Goal: Task Accomplishment & Management: Use online tool/utility

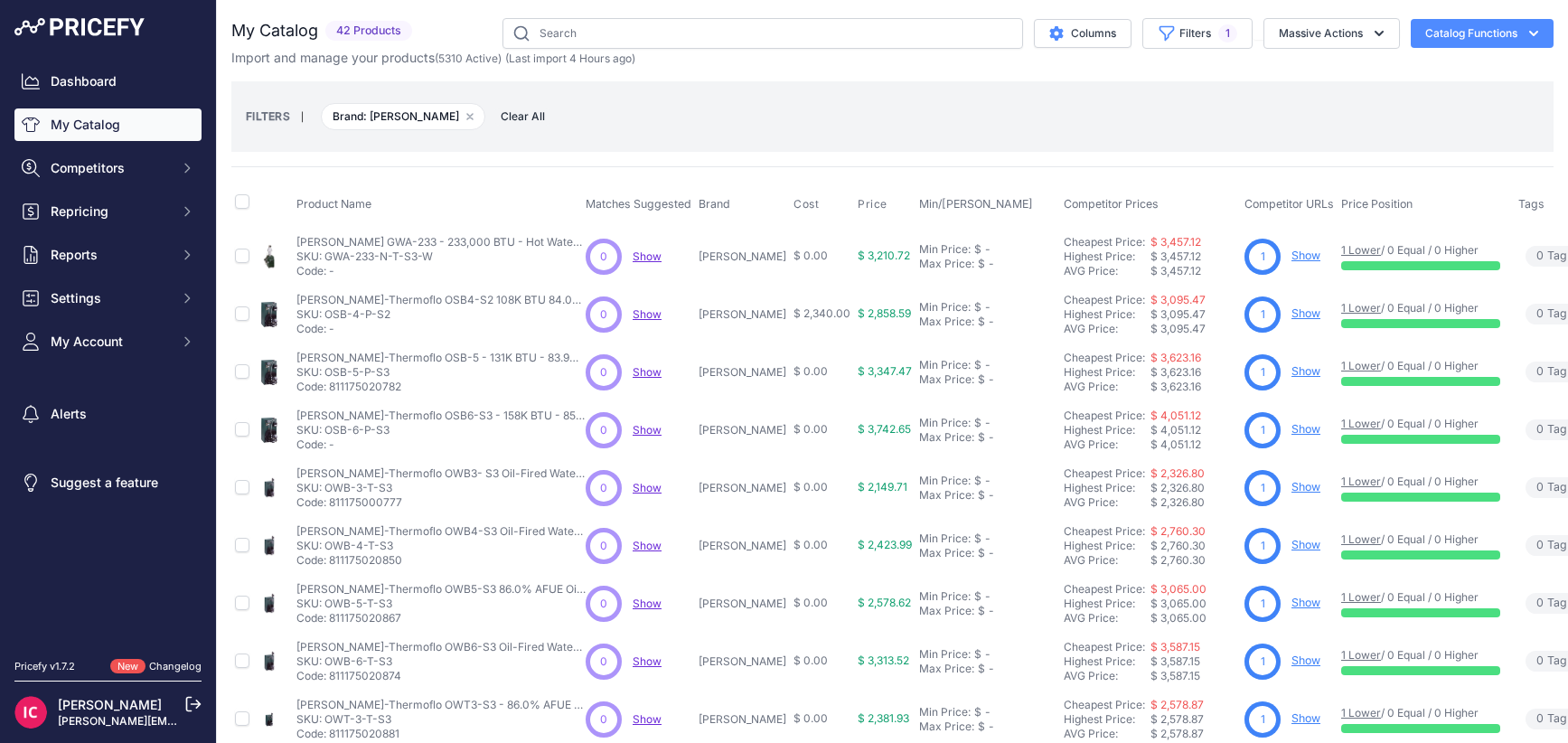
click at [92, 118] on link "My Catalog" at bounding box center [108, 124] width 187 height 33
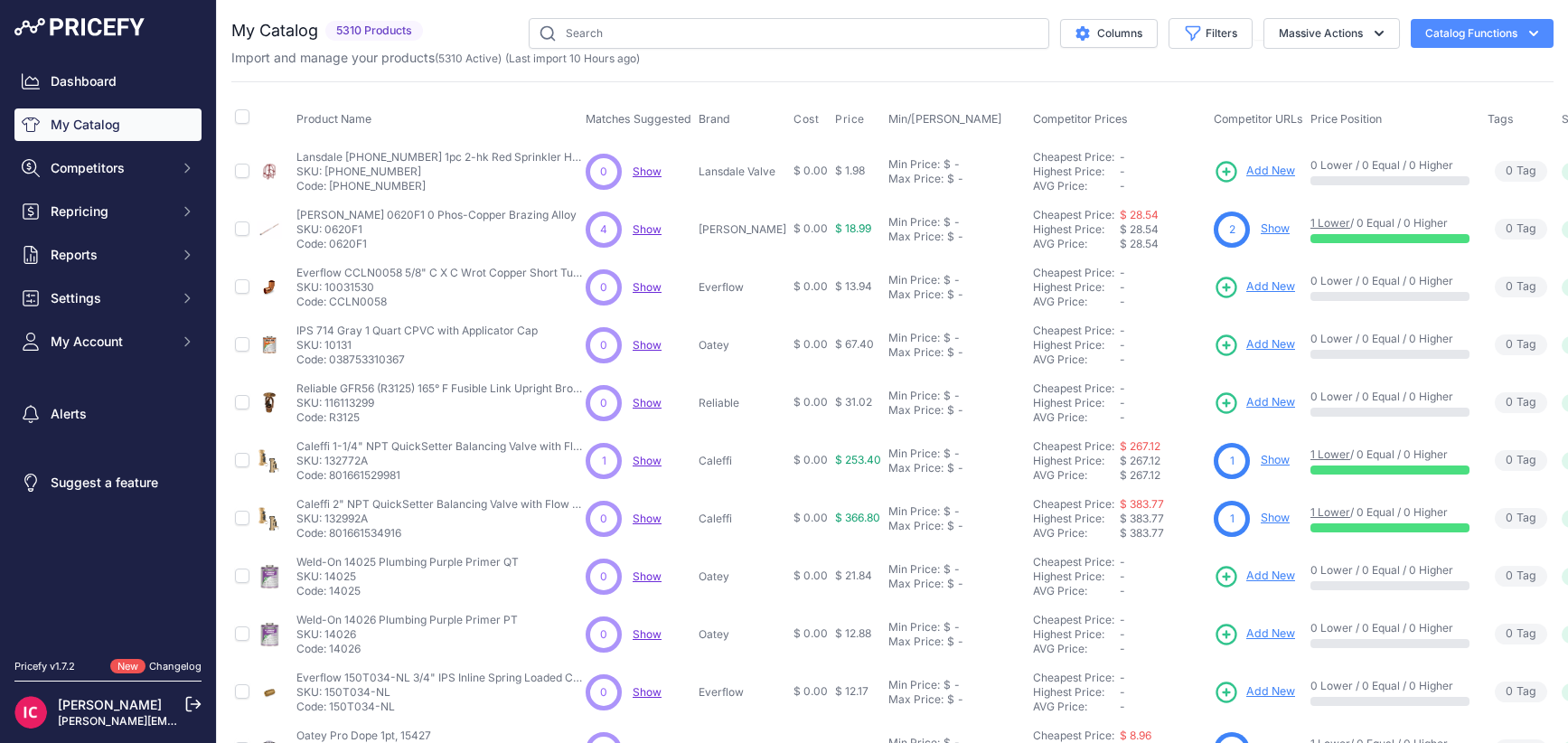
click at [1450, 39] on button "Catalog Functions" at bounding box center [1481, 33] width 143 height 29
click at [241, 116] on input "checkbox" at bounding box center [242, 117] width 15 height 15
checkbox input "true"
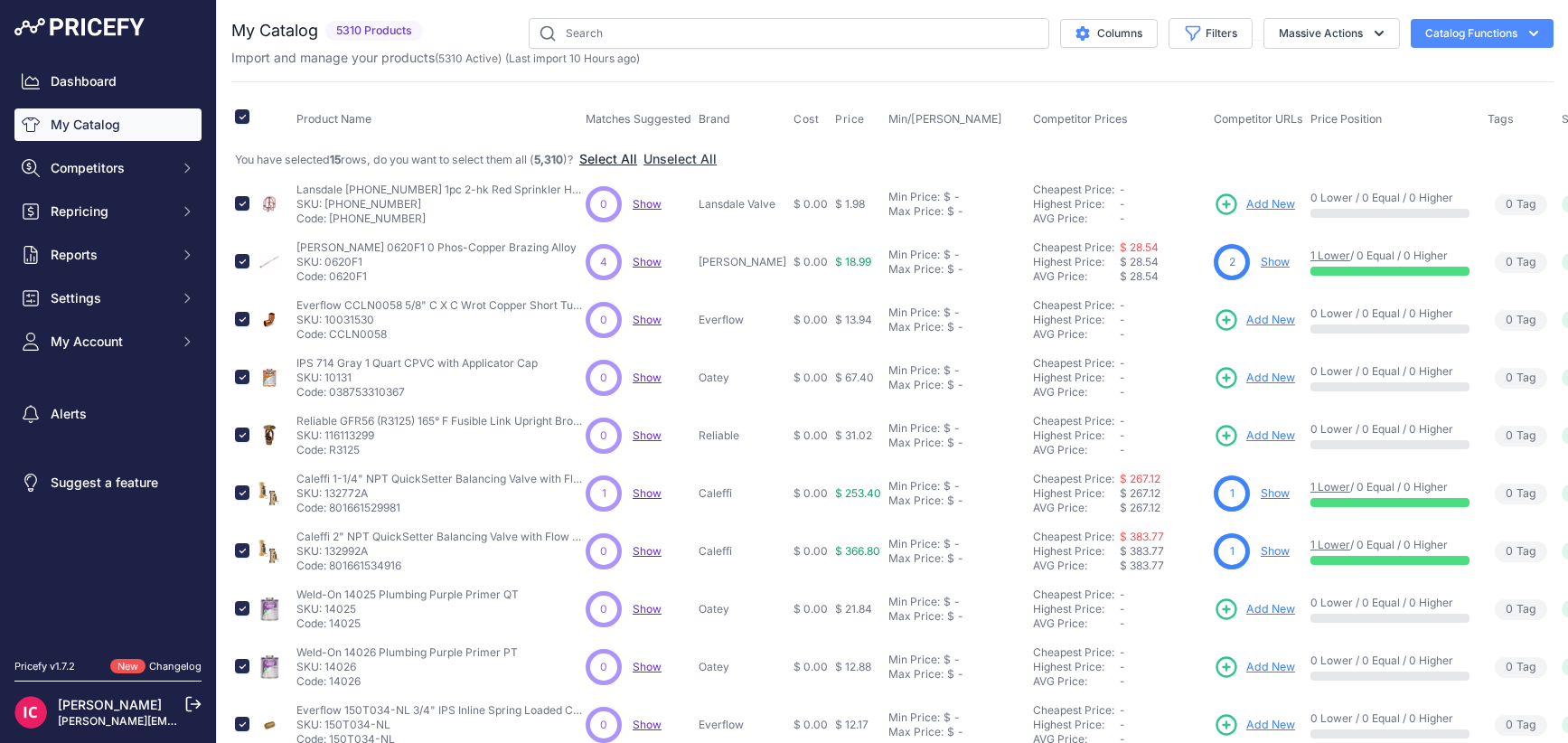
click at [620, 160] on button "Select All" at bounding box center [608, 158] width 58 height 18
click at [1529, 34] on button "Catalog Functions" at bounding box center [1481, 33] width 143 height 29
click at [1391, 101] on div "Export" at bounding box center [1450, 103] width 202 height 33
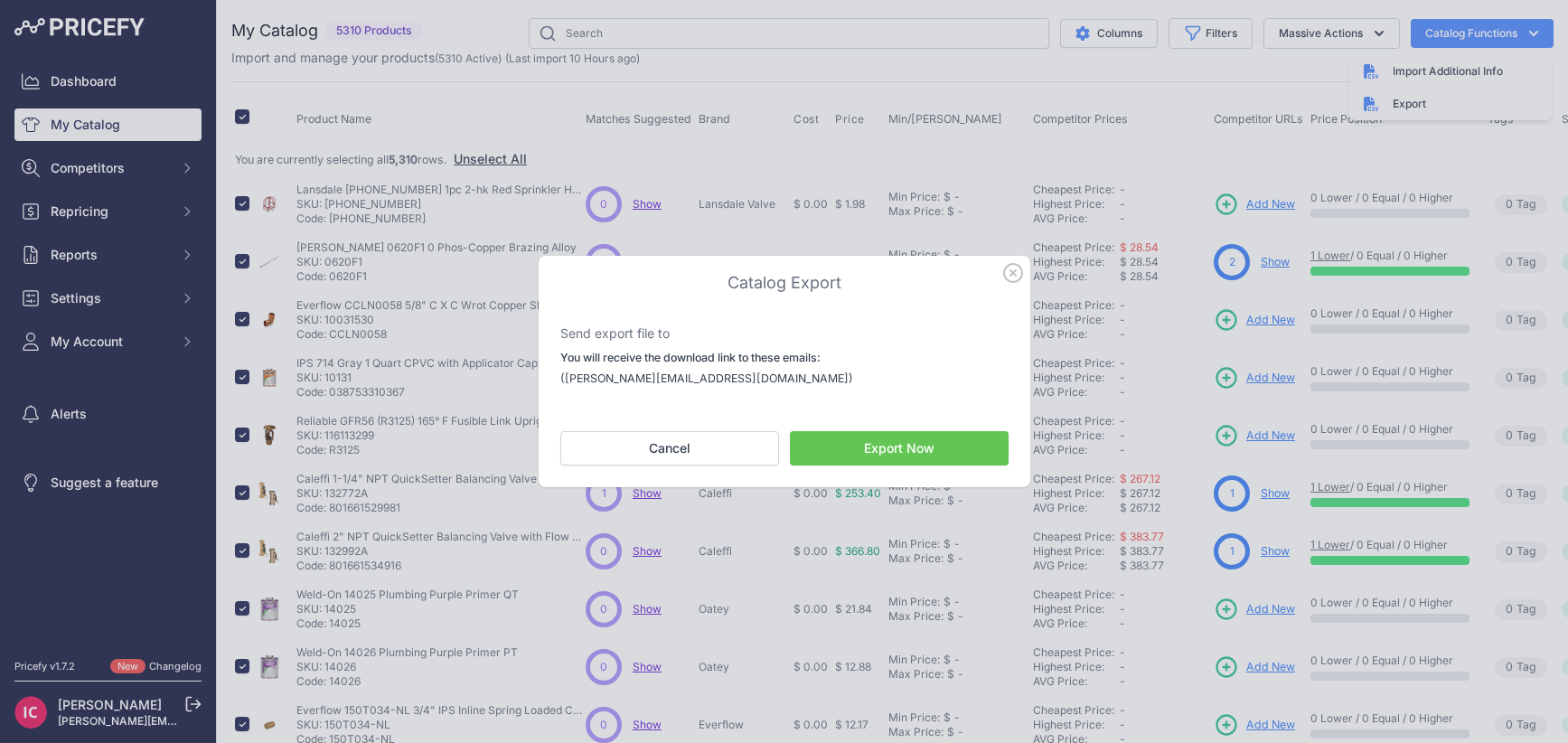
click at [856, 455] on button "Export Now" at bounding box center [899, 448] width 219 height 34
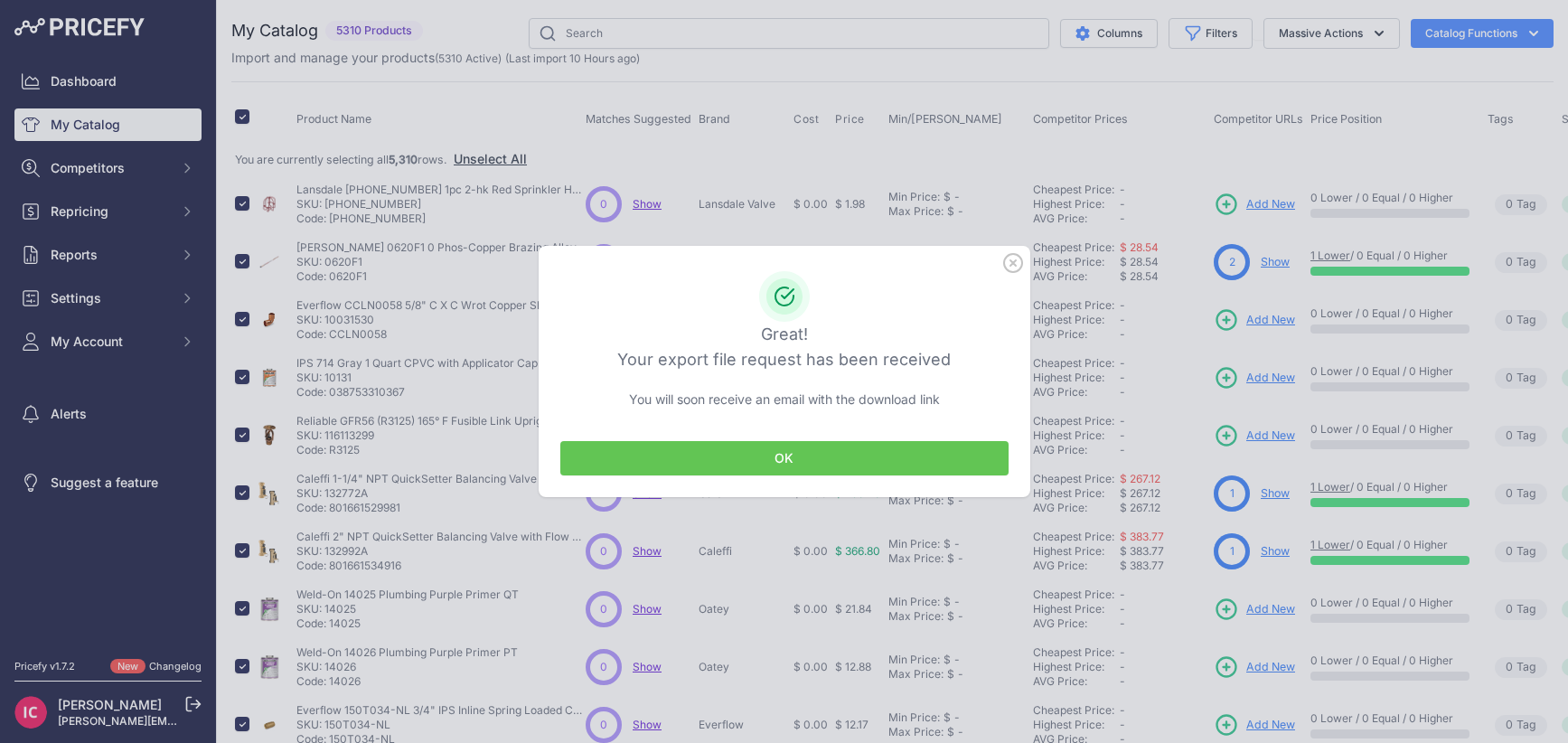
click at [709, 458] on button "OK" at bounding box center [784, 458] width 448 height 34
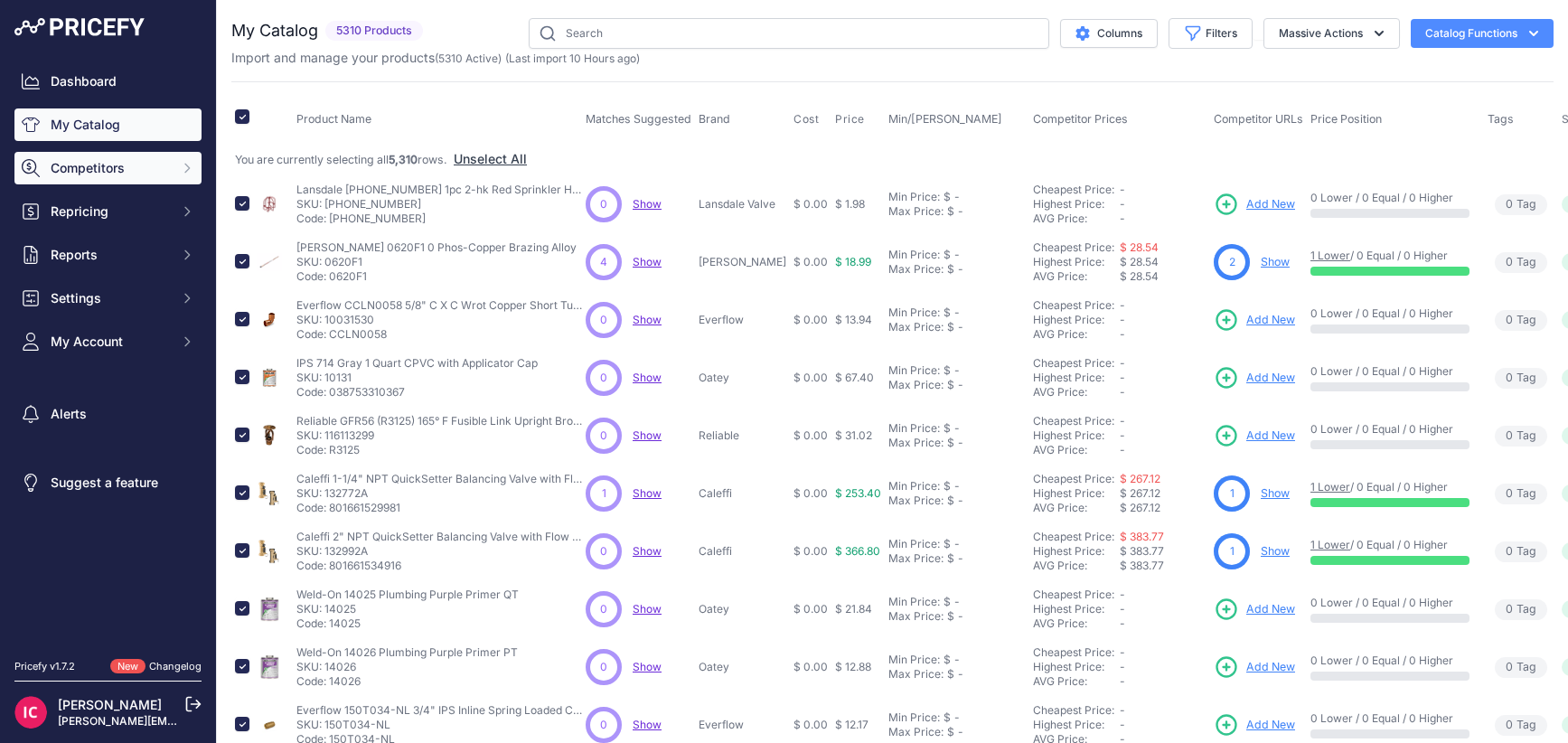
click at [134, 169] on span "Competitors" at bounding box center [109, 168] width 118 height 18
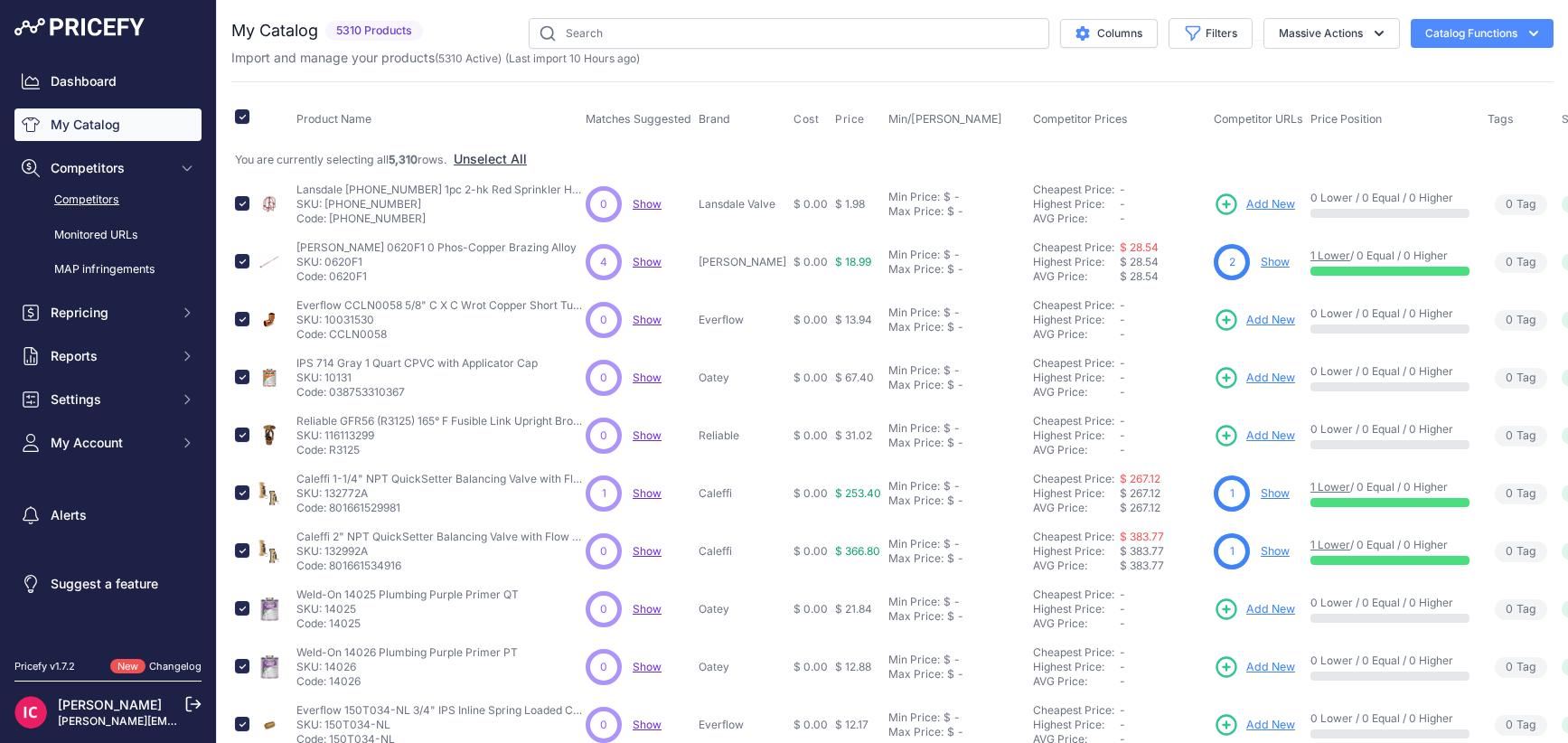
click at [97, 197] on link "Competitors" at bounding box center [108, 200] width 187 height 32
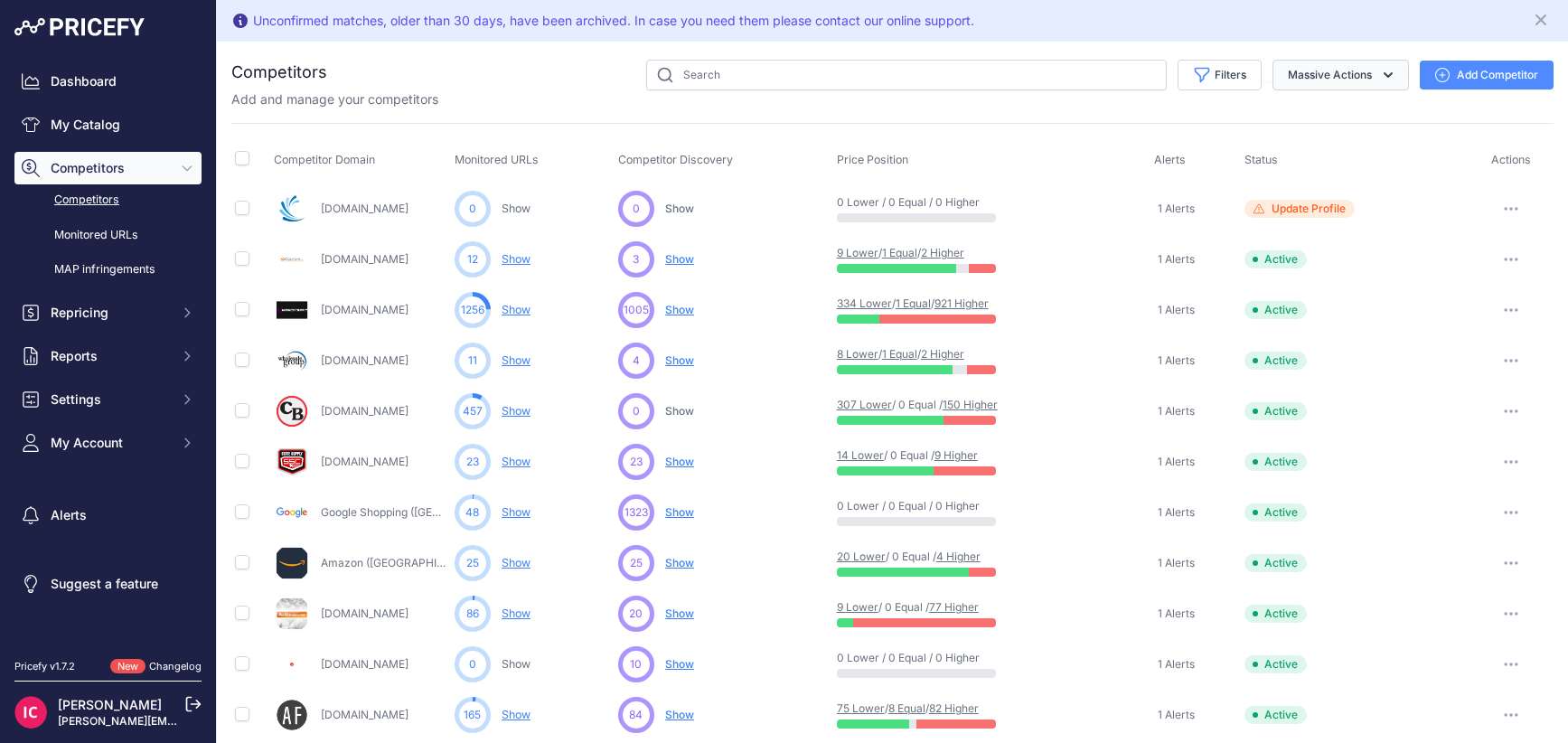
click at [1309, 77] on button "Massive Actions" at bounding box center [1341, 75] width 136 height 31
drag, startPoint x: 1307, startPoint y: 76, endPoint x: 1278, endPoint y: 75, distance: 29.0
click at [1305, 76] on button "Massive Actions" at bounding box center [1341, 75] width 136 height 31
click at [102, 196] on link "Competitors" at bounding box center [108, 200] width 187 height 32
click at [89, 227] on link "Monitored URLs" at bounding box center [108, 236] width 187 height 32
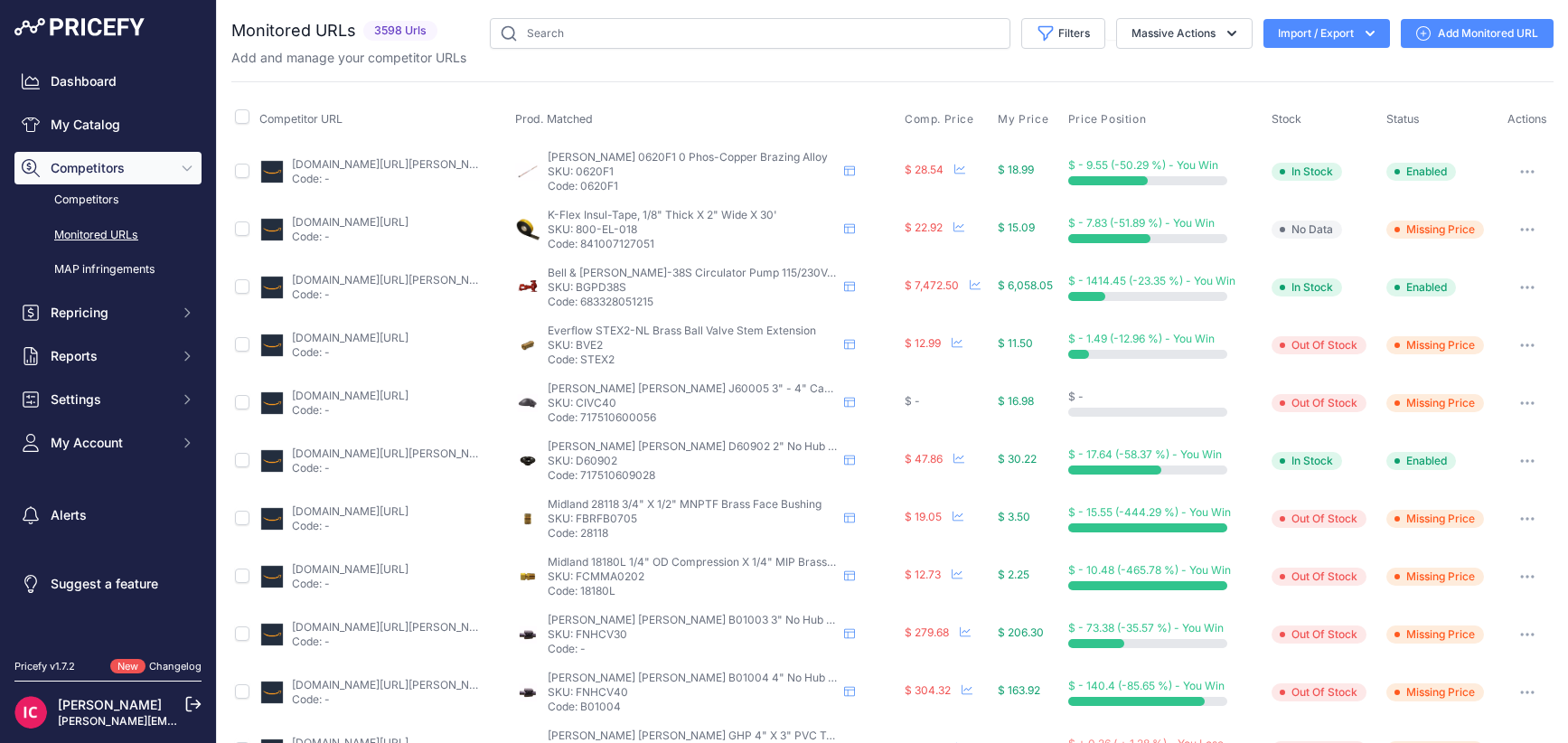
click at [1343, 35] on button "Import / Export" at bounding box center [1327, 33] width 127 height 29
click at [249, 122] on input "checkbox" at bounding box center [242, 117] width 15 height 15
checkbox input "true"
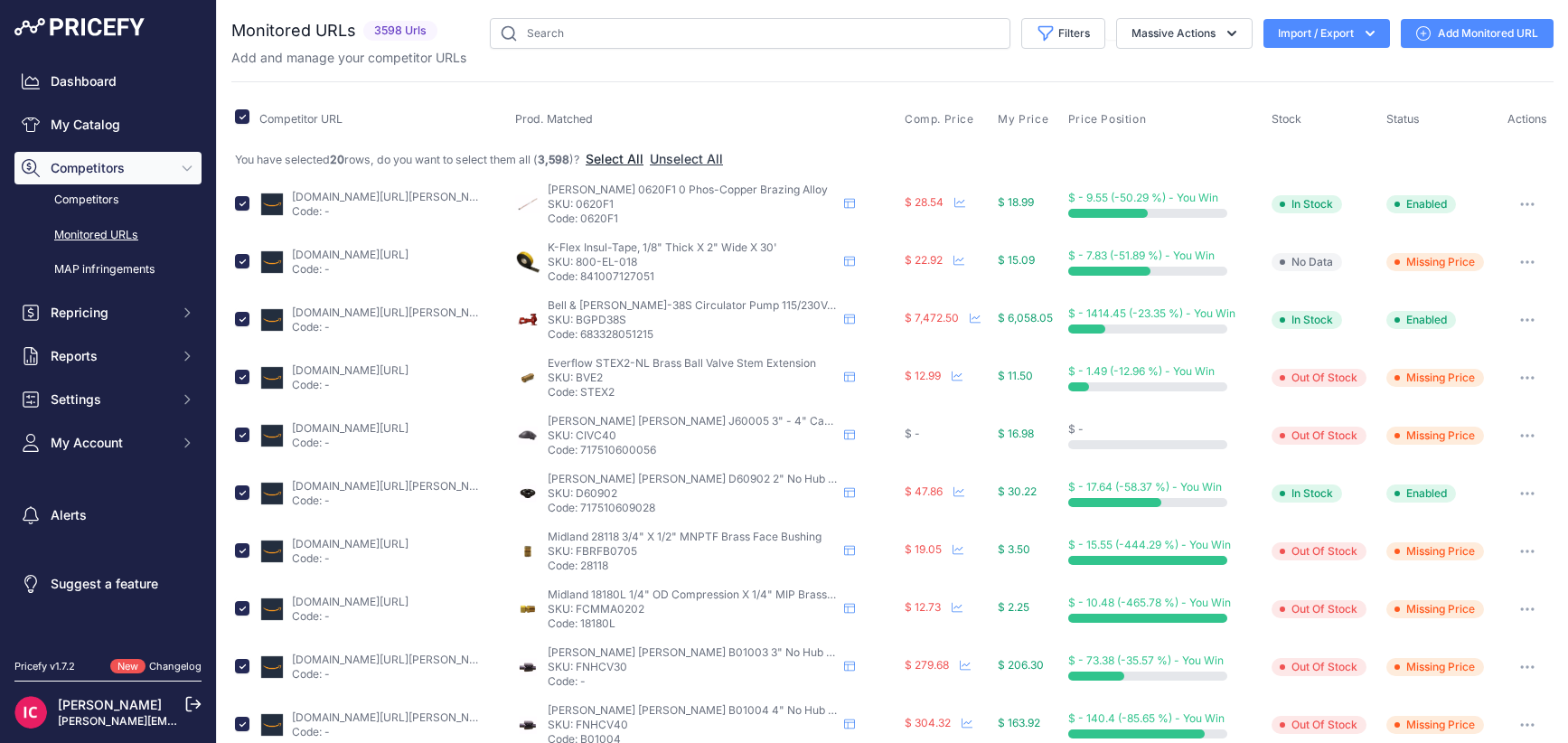
click at [643, 159] on button "Select All" at bounding box center [615, 158] width 58 height 18
click at [1327, 40] on button "Import / Export" at bounding box center [1327, 33] width 127 height 29
click at [1304, 102] on div "Export" at bounding box center [1324, 103] width 144 height 33
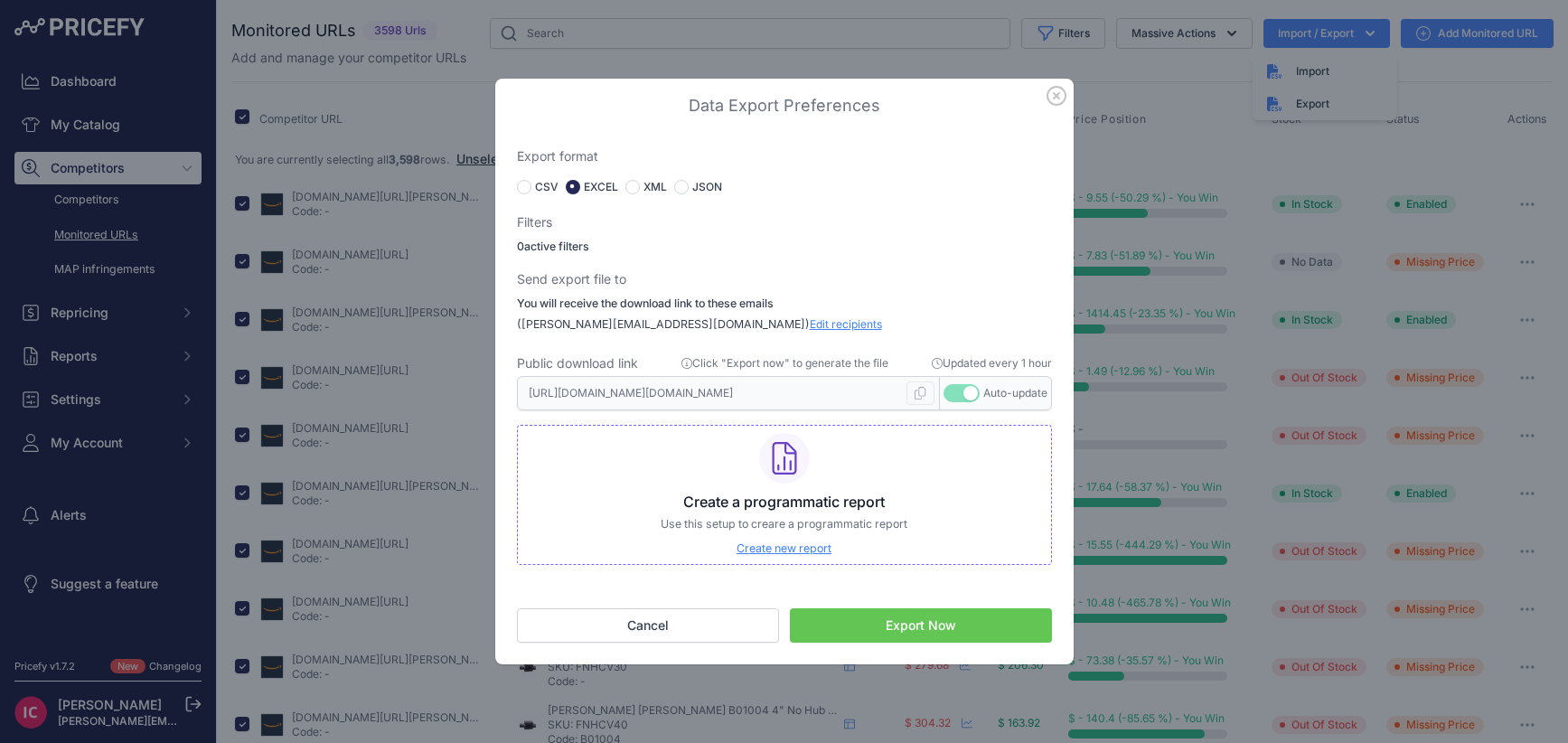
click at [810, 326] on span "Edit recipients" at bounding box center [846, 323] width 73 height 14
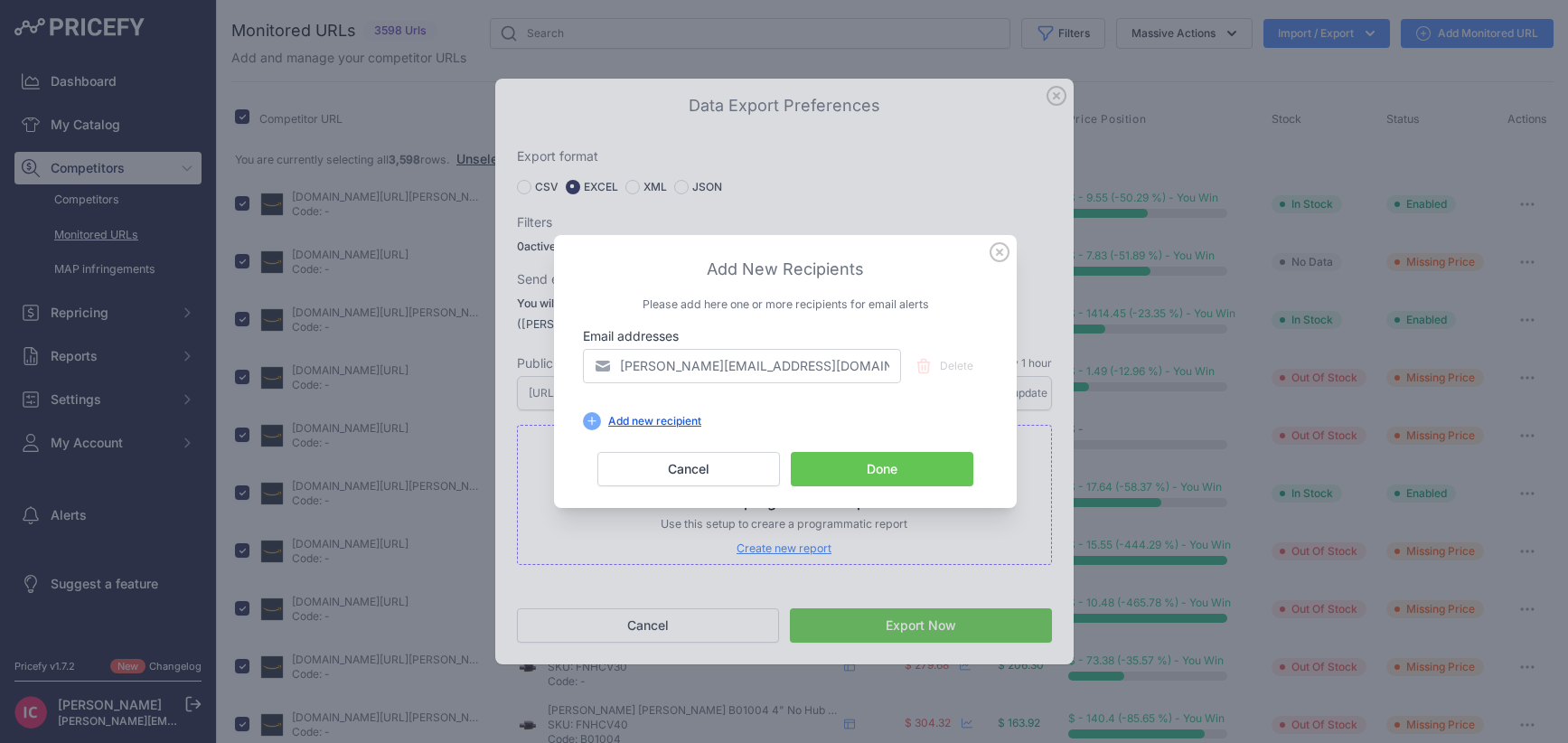
click at [673, 422] on div "Add new recipient" at bounding box center [654, 421] width 107 height 15
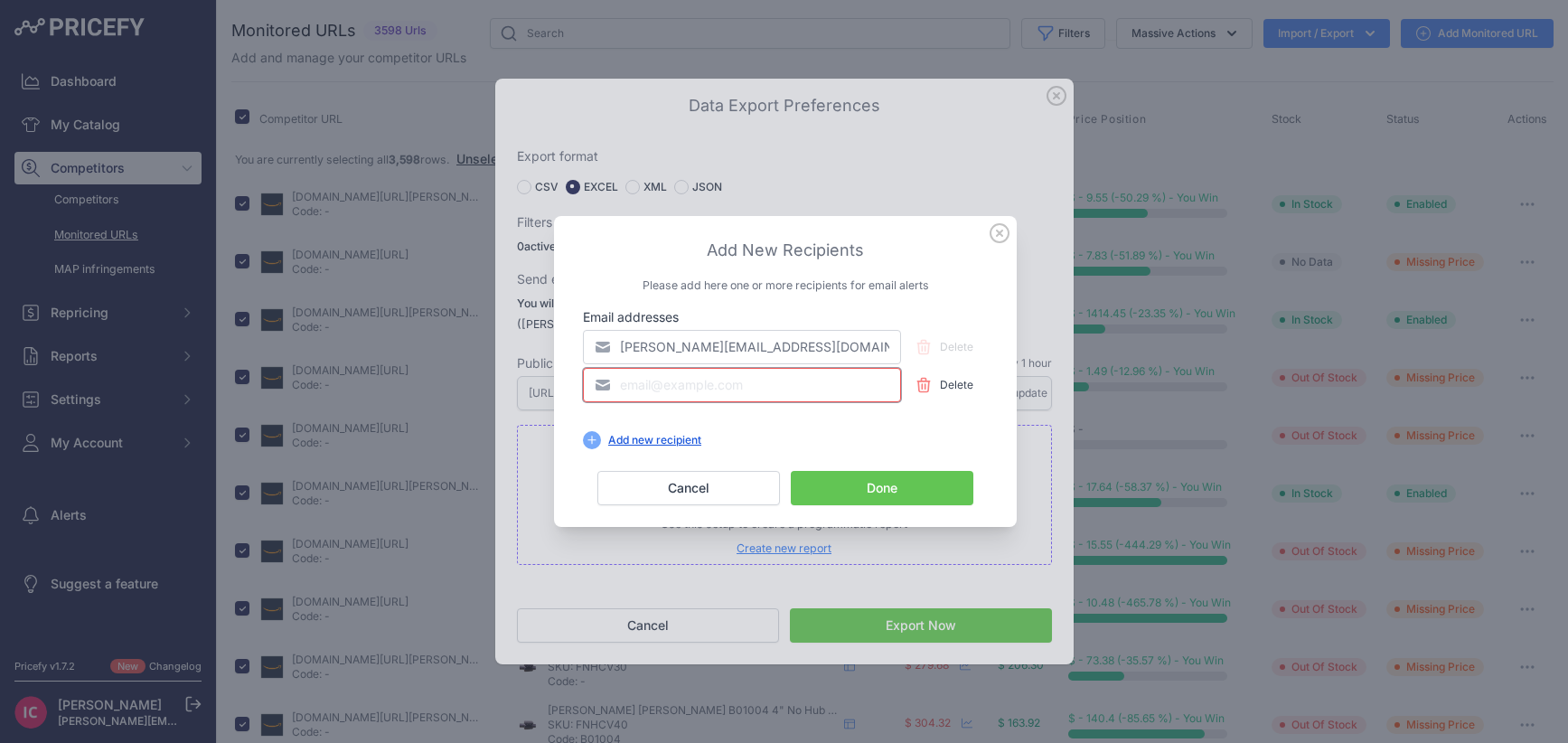
click at [671, 389] on input "email" at bounding box center [742, 385] width 318 height 34
type input "[PERSON_NAME][EMAIL_ADDRESS][DOMAIN_NAME]"
click at [868, 496] on button "Done" at bounding box center [882, 488] width 183 height 34
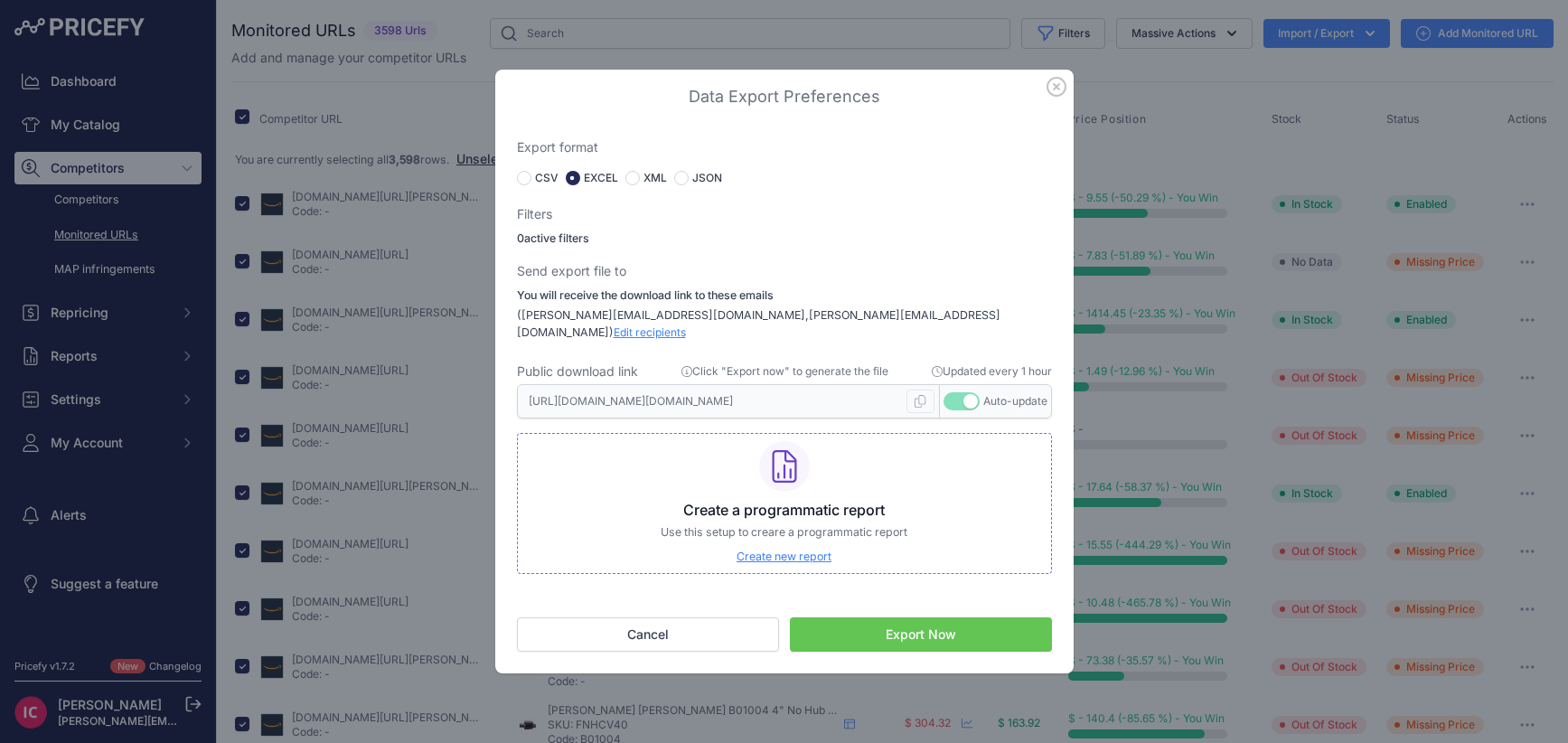
click at [877, 633] on button "Export Now" at bounding box center [920, 635] width 262 height 34
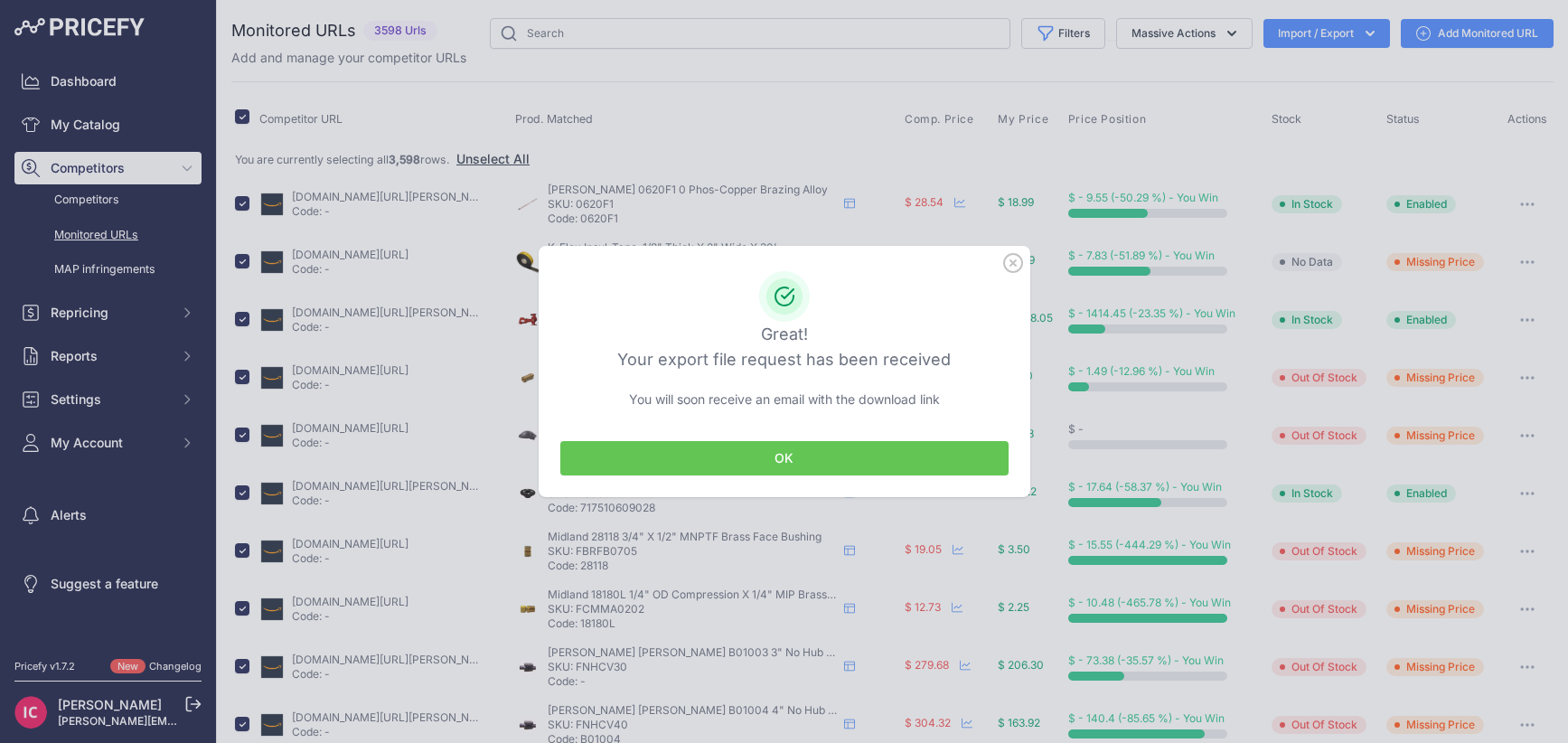
click at [828, 460] on button "OK" at bounding box center [784, 458] width 448 height 34
